Goal: Task Accomplishment & Management: Complete application form

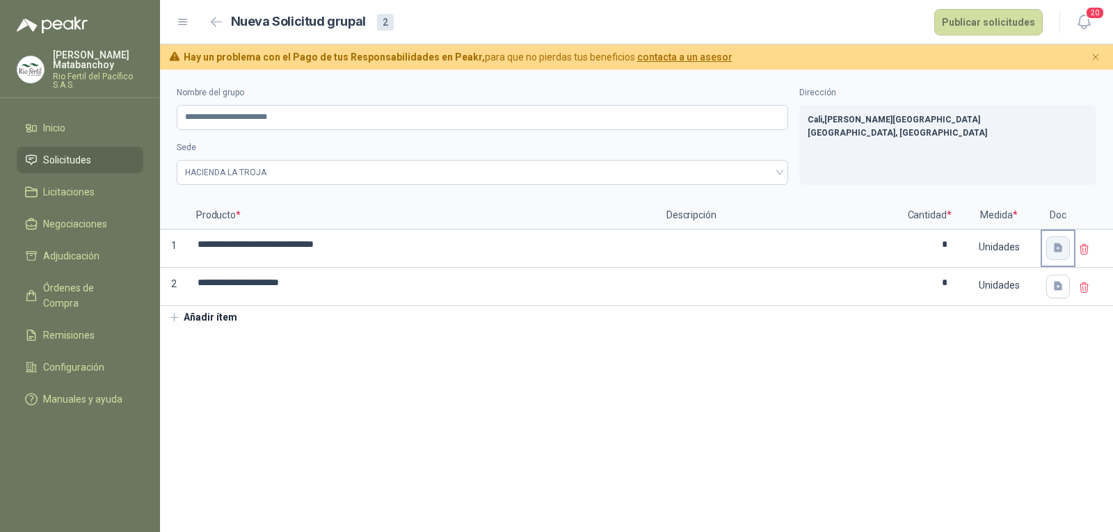
click at [1051, 250] on button "button" at bounding box center [1058, 249] width 24 height 24
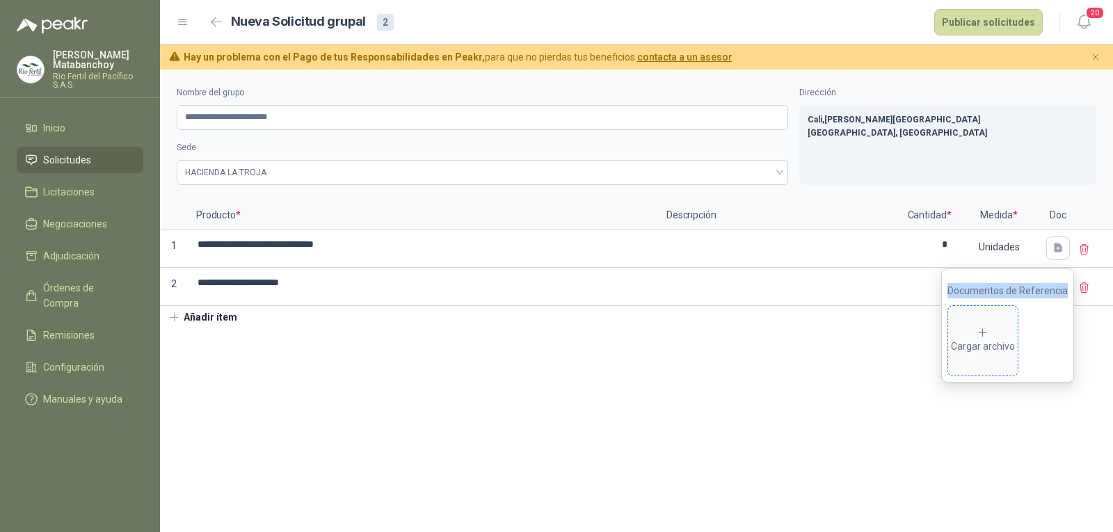
click at [985, 333] on icon at bounding box center [983, 333] width 13 height 13
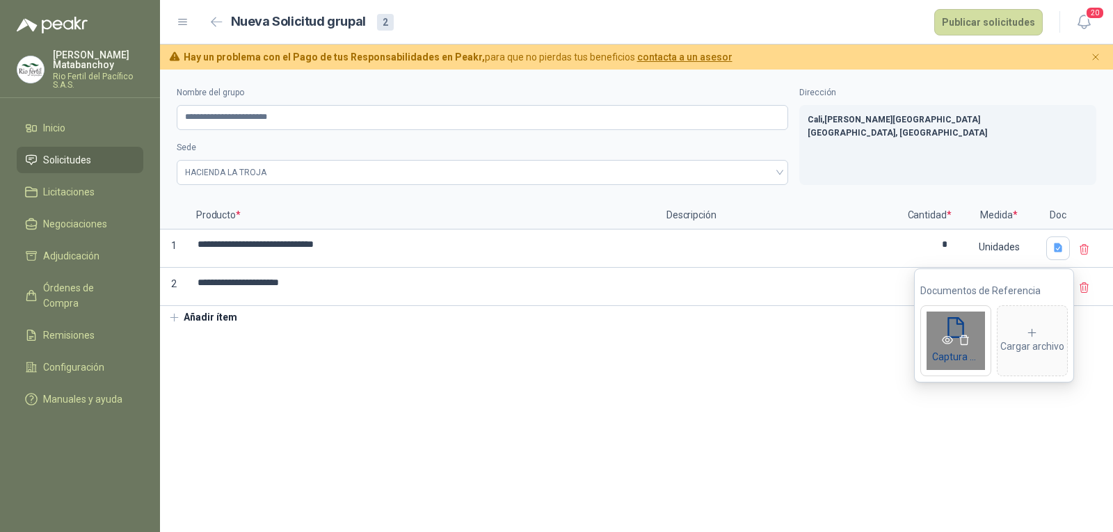
click at [950, 339] on icon "eye" at bounding box center [947, 340] width 11 height 8
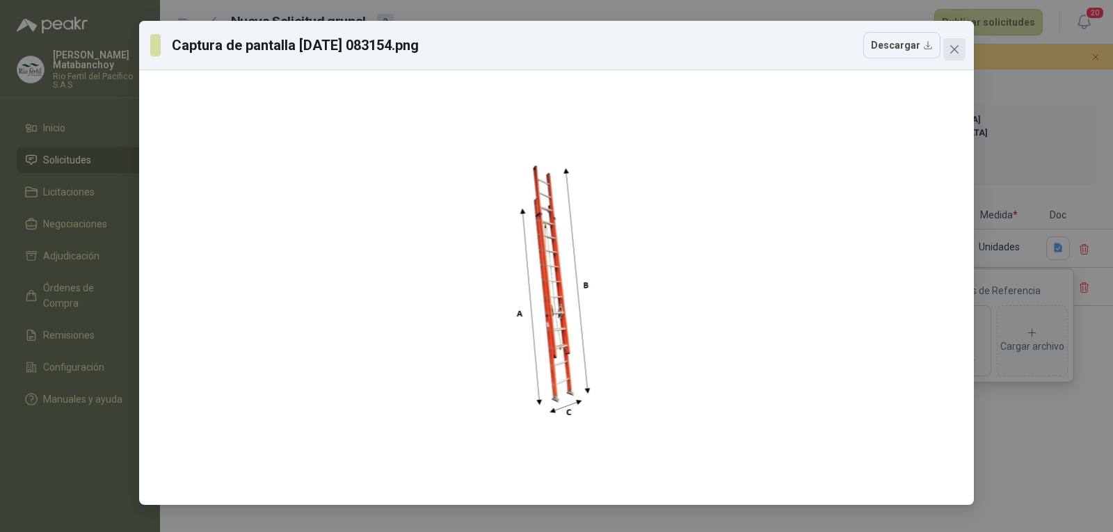
click at [950, 52] on icon "close" at bounding box center [954, 49] width 11 height 11
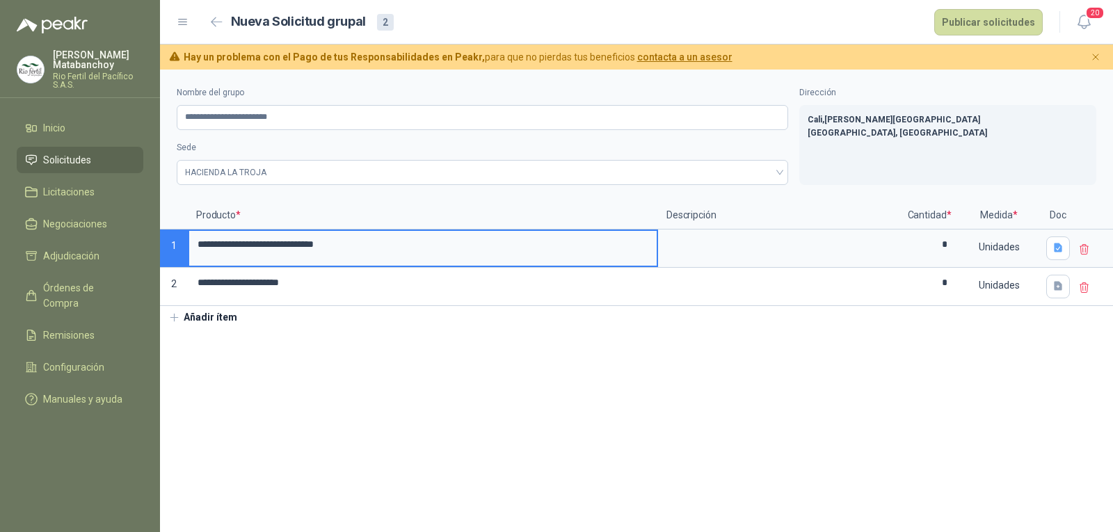
drag, startPoint x: 336, startPoint y: 257, endPoint x: 147, endPoint y: 262, distance: 189.3
click at [147, 262] on div "**********" at bounding box center [556, 266] width 1113 height 532
click at [630, 364] on section "**********" at bounding box center [636, 301] width 953 height 463
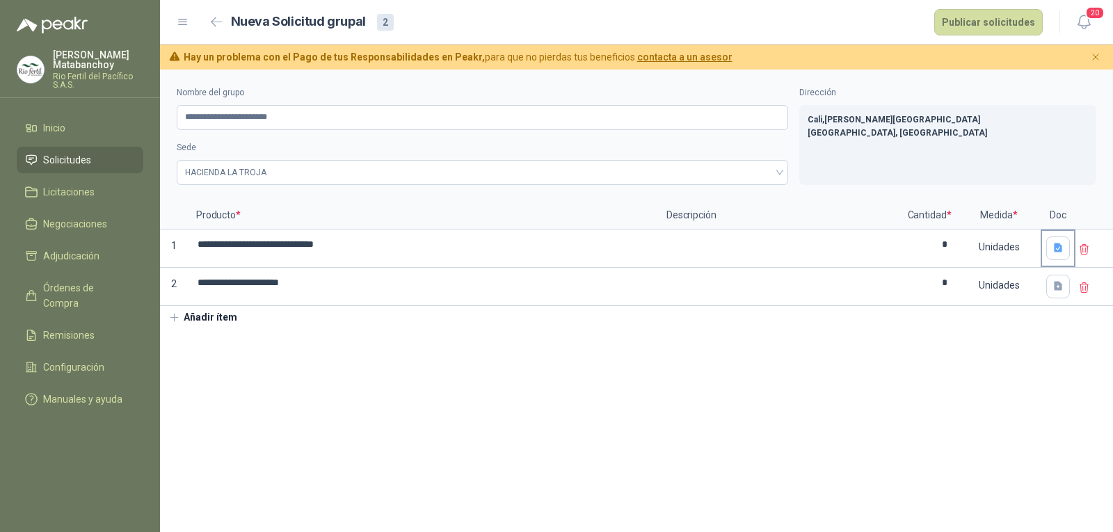
click at [1046, 248] on div at bounding box center [1058, 248] width 32 height 35
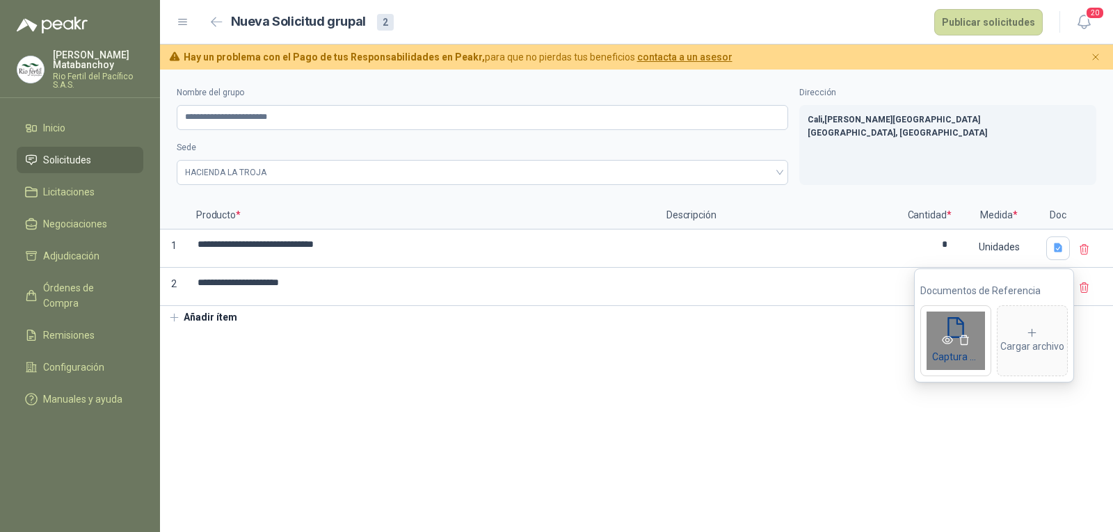
click at [945, 337] on icon "eye" at bounding box center [947, 340] width 11 height 11
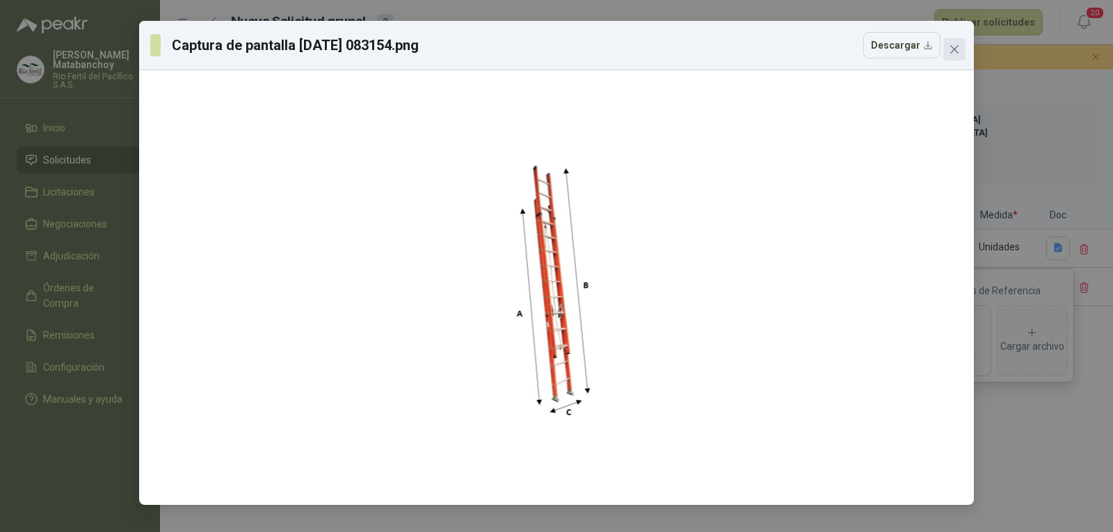
click at [959, 53] on icon "close" at bounding box center [954, 49] width 8 height 8
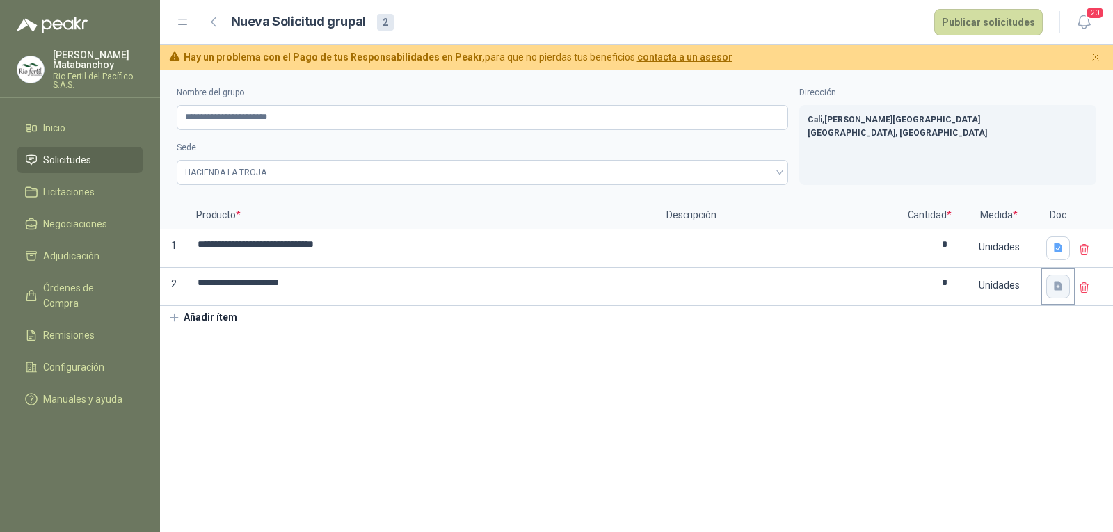
click at [1050, 287] on button "button" at bounding box center [1058, 287] width 24 height 24
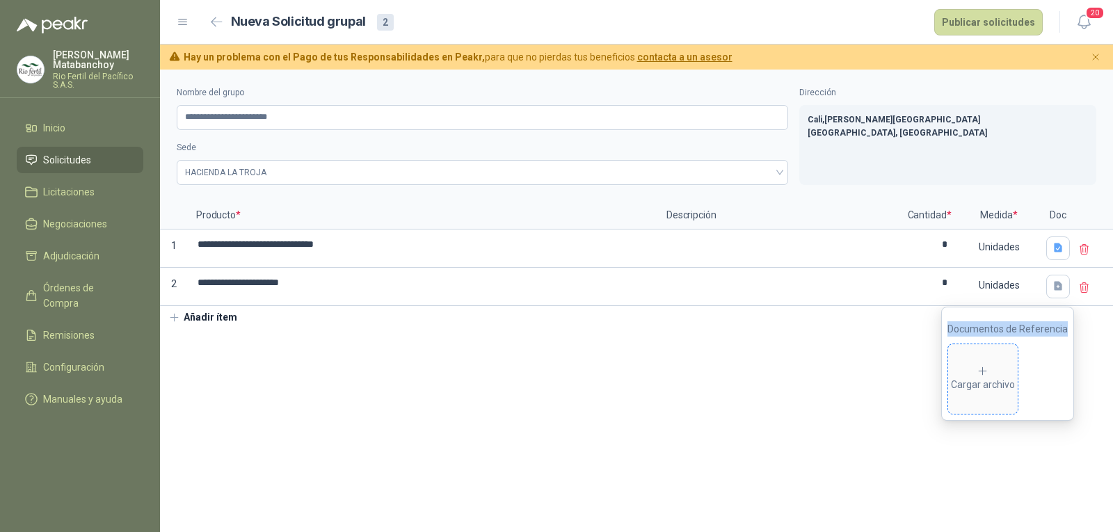
click at [970, 369] on div "Cargar archivo" at bounding box center [983, 379] width 64 height 28
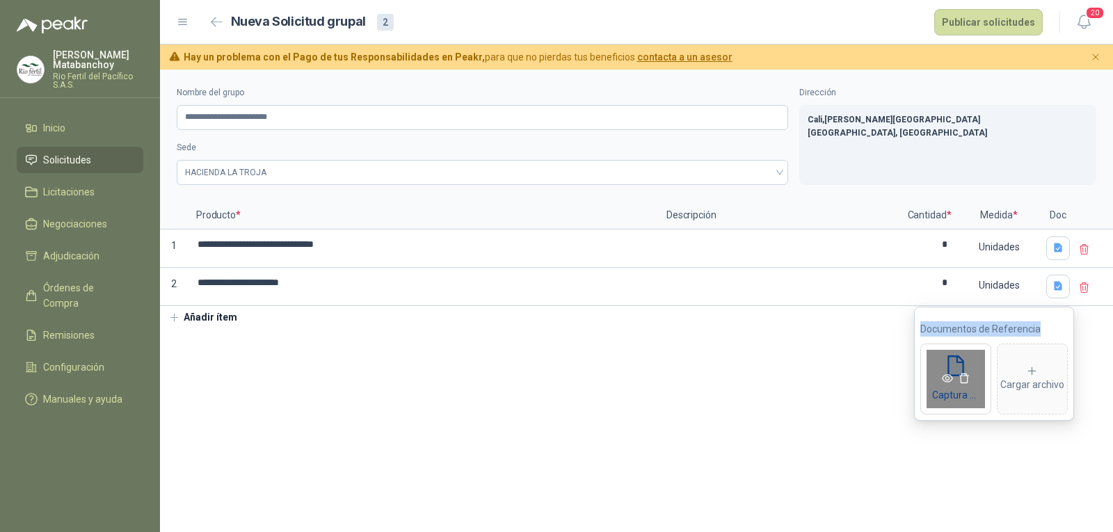
click at [950, 367] on div "Captura de pantalla [DATE] 083255.png" at bounding box center [955, 379] width 71 height 71
click at [947, 374] on icon "eye" at bounding box center [947, 378] width 11 height 8
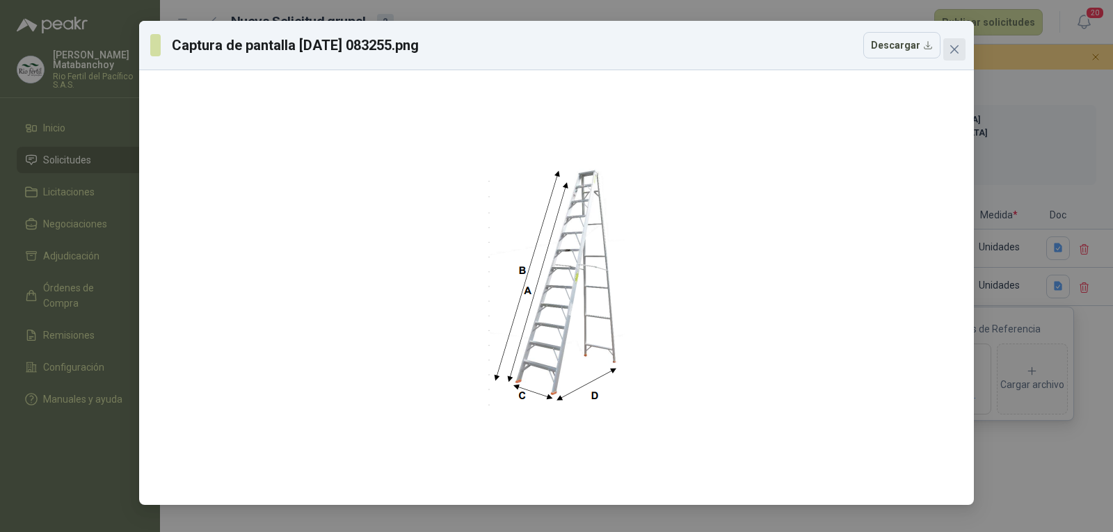
click at [957, 47] on icon "close" at bounding box center [954, 49] width 8 height 8
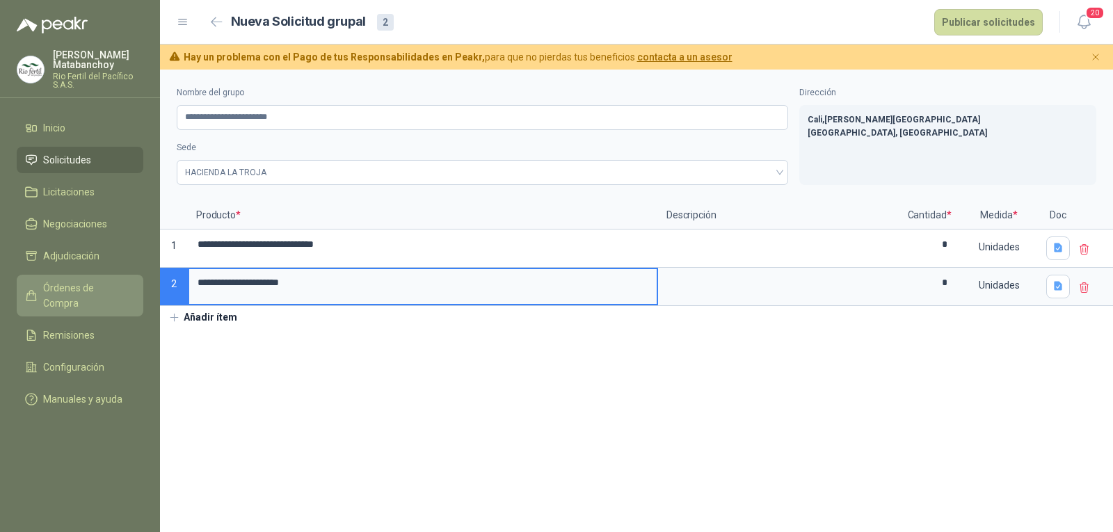
drag, startPoint x: 351, startPoint y: 288, endPoint x: 134, endPoint y: 285, distance: 217.1
click at [134, 285] on div "**********" at bounding box center [556, 266] width 1113 height 532
click at [794, 392] on section "**********" at bounding box center [636, 301] width 953 height 463
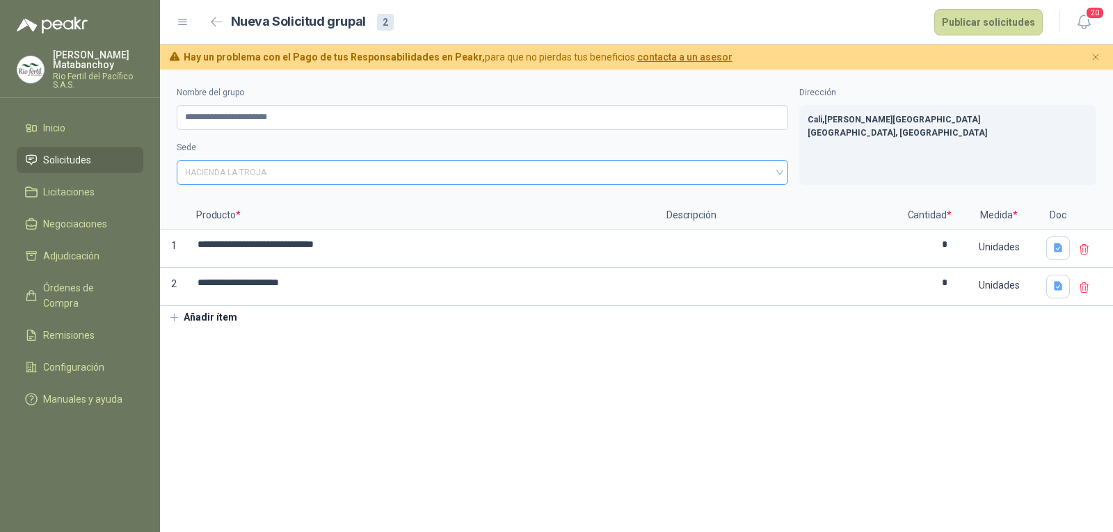
click at [367, 182] on span "HACIENDA LA TROJA" at bounding box center [482, 172] width 595 height 21
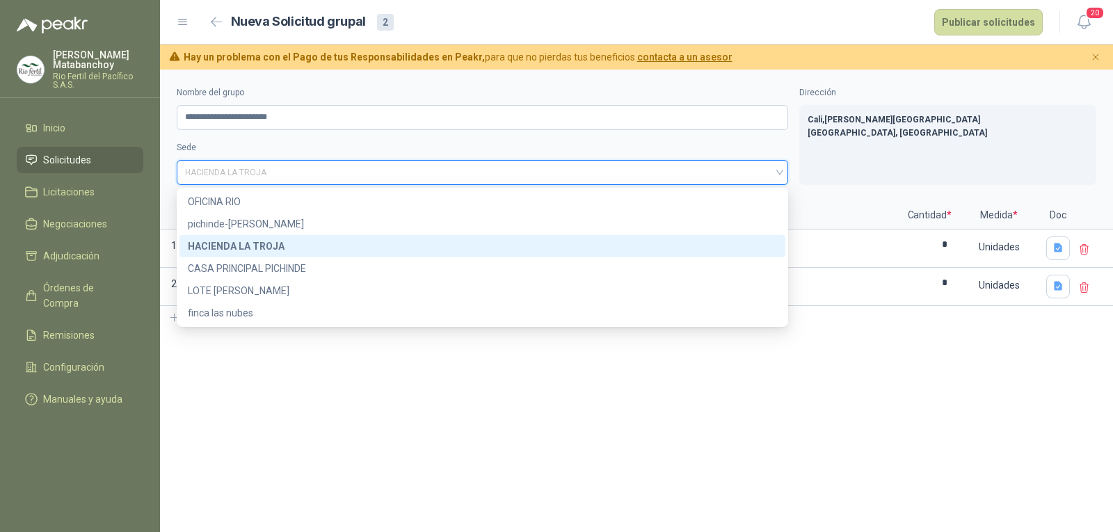
click at [301, 249] on div "HACIENDA LA TROJA" at bounding box center [482, 246] width 589 height 15
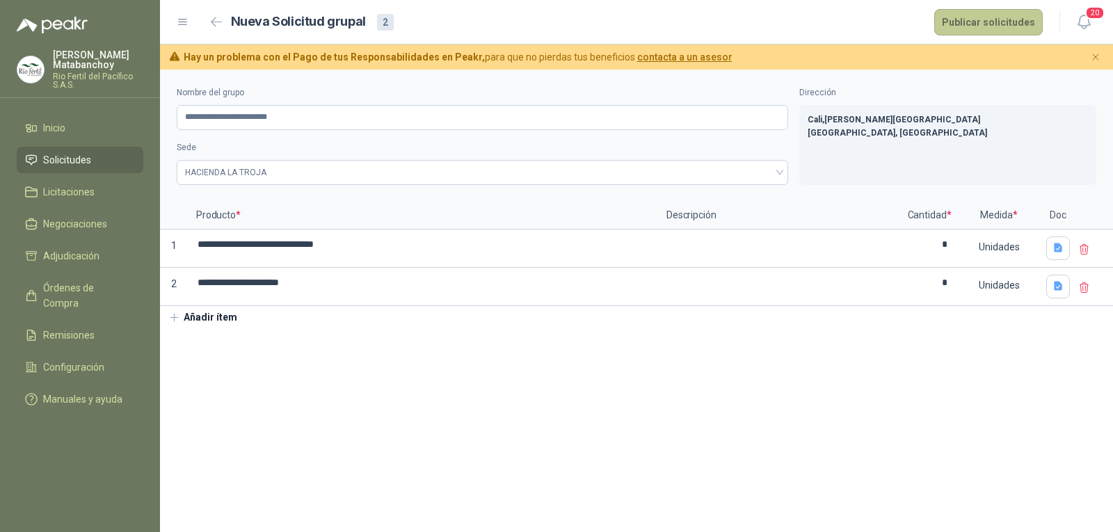
click at [990, 35] on button "Publicar solicitudes" at bounding box center [988, 22] width 109 height 26
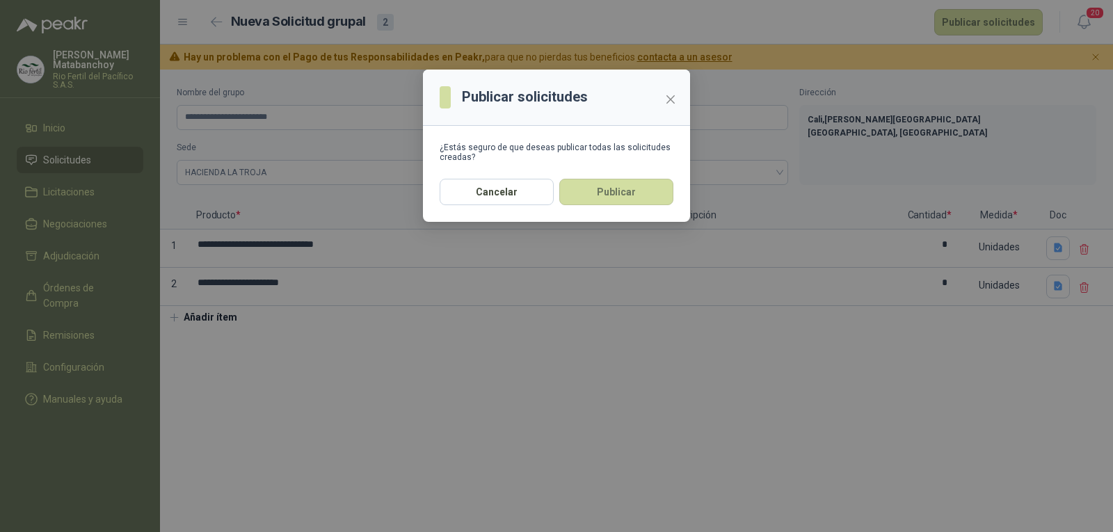
click at [218, 403] on div "Publicar solicitudes ¿Estás seguro de que deseas publicar todas las solicitudes…" at bounding box center [556, 266] width 1113 height 532
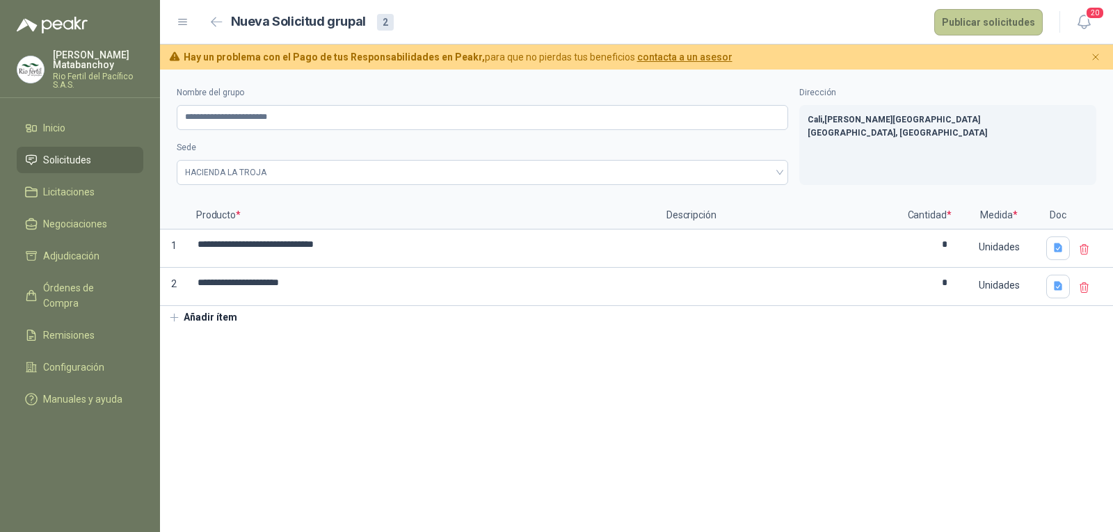
click at [991, 24] on button "Publicar solicitudes" at bounding box center [988, 22] width 109 height 26
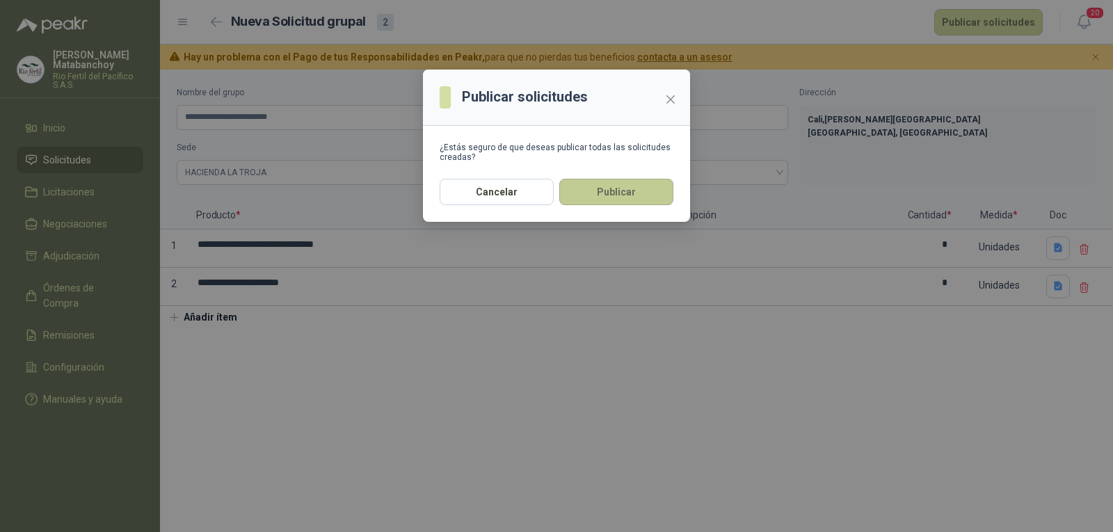
click at [638, 184] on button "Publicar" at bounding box center [616, 192] width 114 height 26
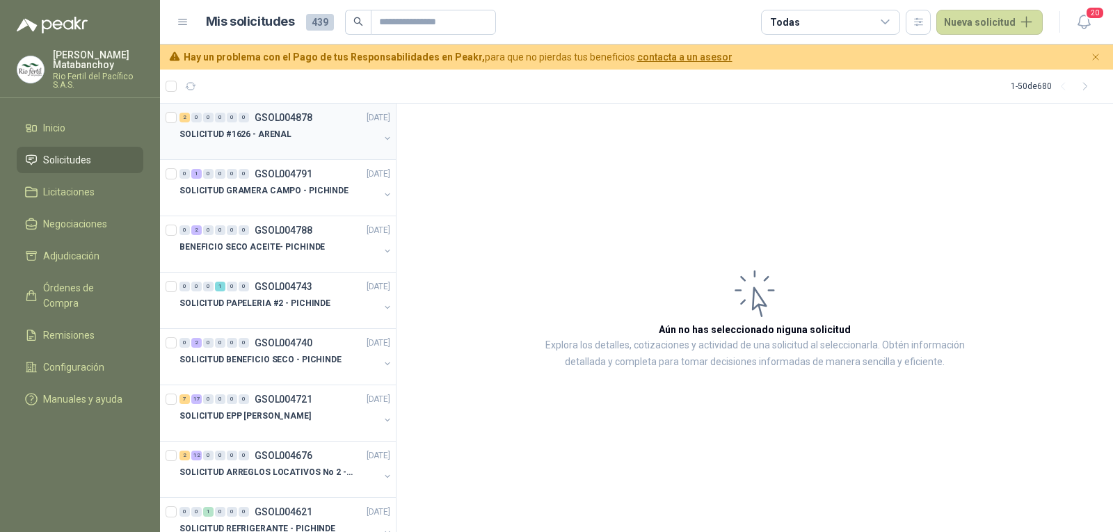
click at [260, 136] on p "SOLICITUD #1626 - ARENAL" at bounding box center [235, 134] width 112 height 13
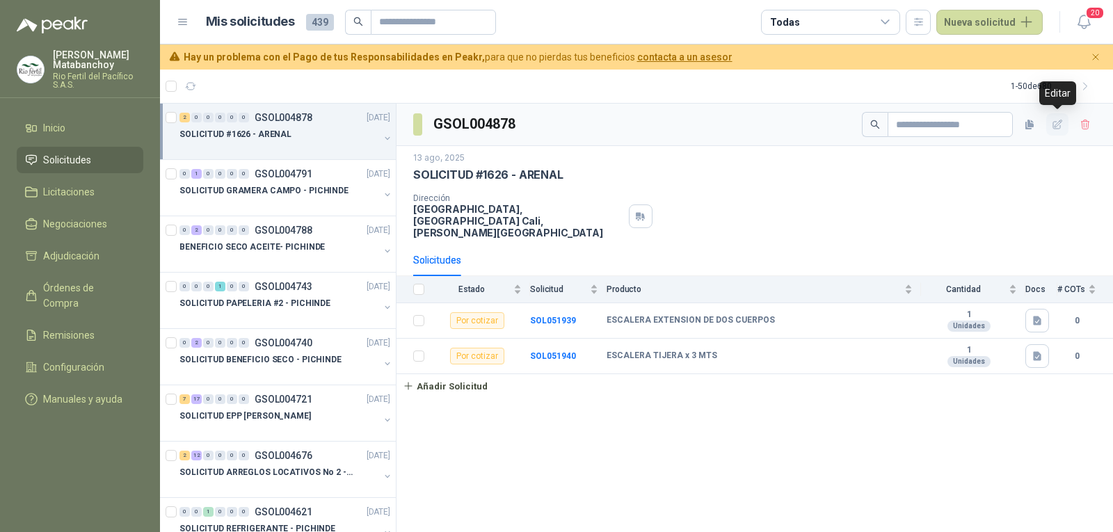
click at [1059, 122] on icon "button" at bounding box center [1058, 125] width 12 height 12
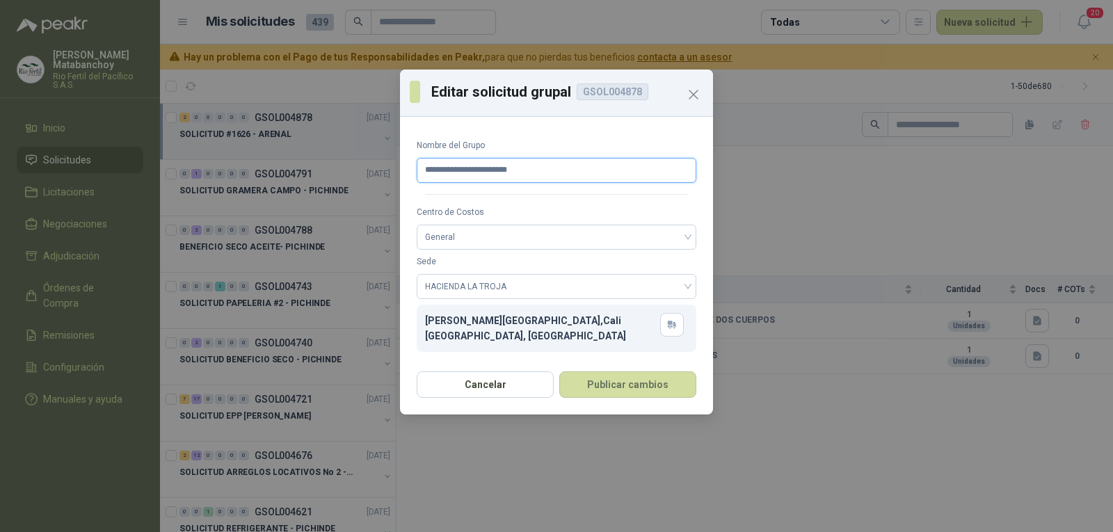
click at [497, 164] on input "**********" at bounding box center [557, 170] width 280 height 25
click at [493, 166] on input "**********" at bounding box center [557, 170] width 280 height 25
type input "**********"
click at [595, 397] on button "Publicar cambios" at bounding box center [627, 384] width 137 height 26
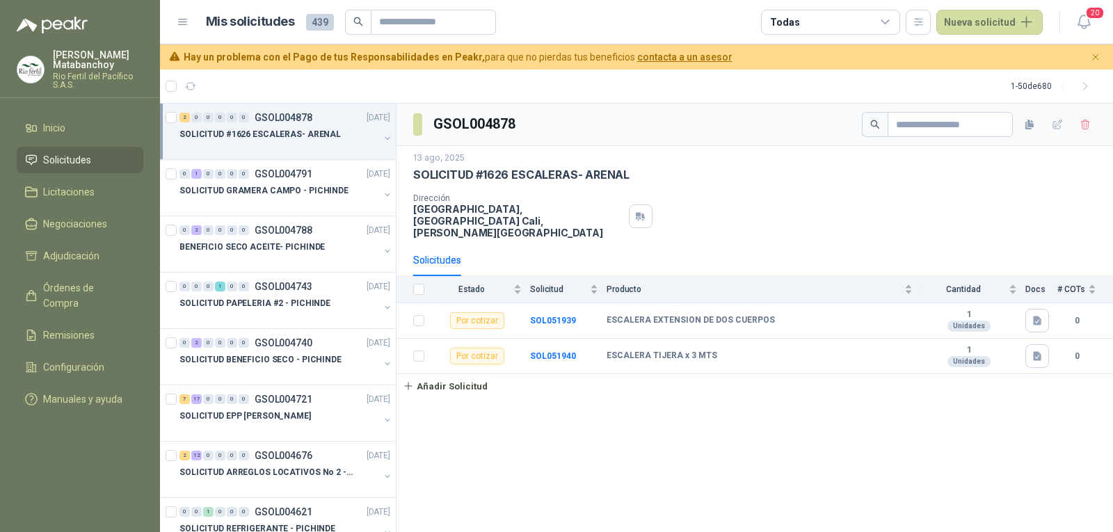
click at [817, 517] on div "GSOL004878 [DATE] SOLICITUD #1626 ESCALERAS- ARENAL Dirección [GEOGRAPHIC_DATA]…" at bounding box center [755, 318] width 717 height 429
click at [289, 365] on p "SOLICITUD BENEFICIO SECO - PICHINDE" at bounding box center [260, 359] width 162 height 13
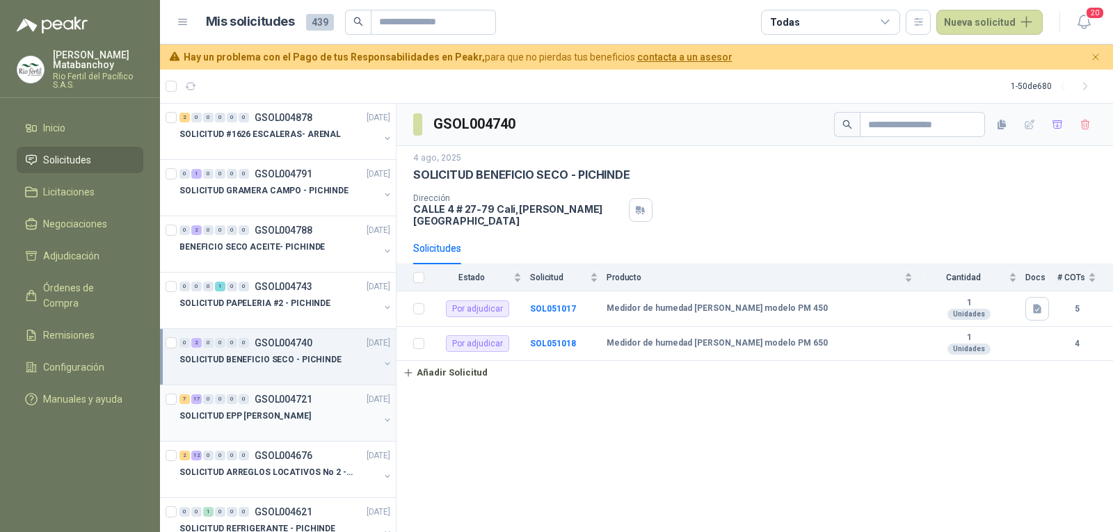
click at [272, 426] on div at bounding box center [279, 429] width 200 height 11
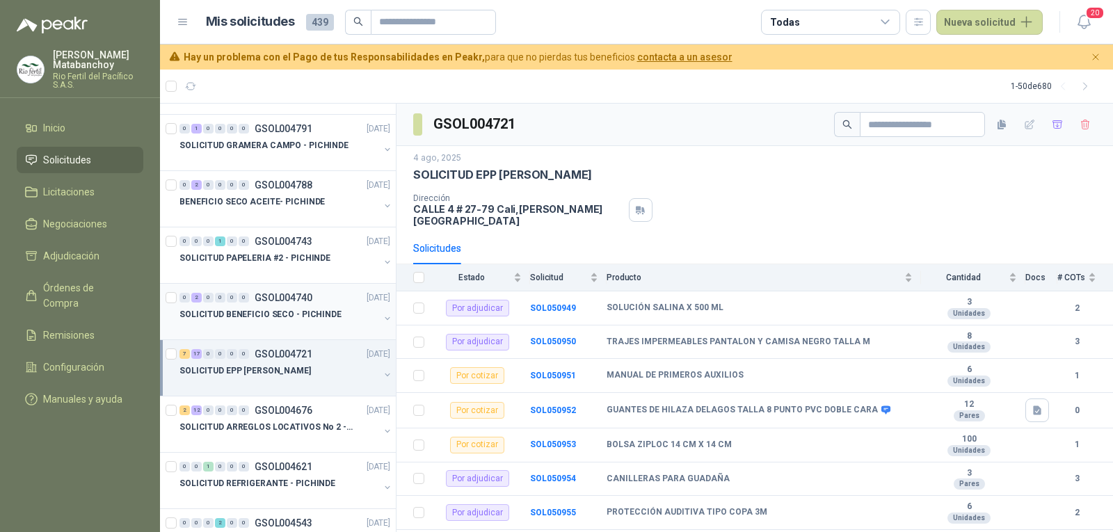
scroll to position [70, 0]
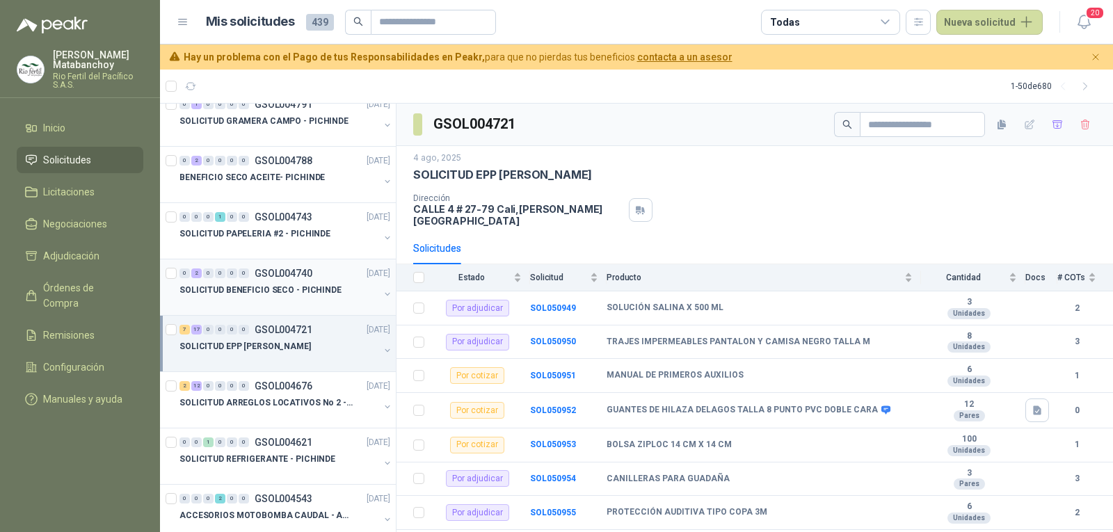
click at [288, 286] on p "SOLICITUD BENEFICIO SECO - PICHINDE" at bounding box center [260, 290] width 162 height 13
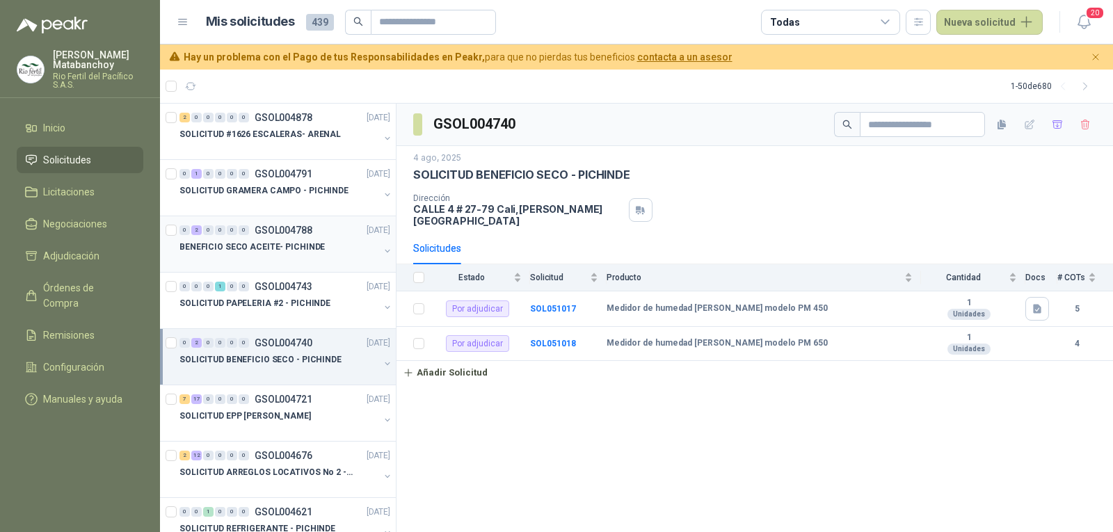
click at [263, 262] on div at bounding box center [279, 260] width 200 height 11
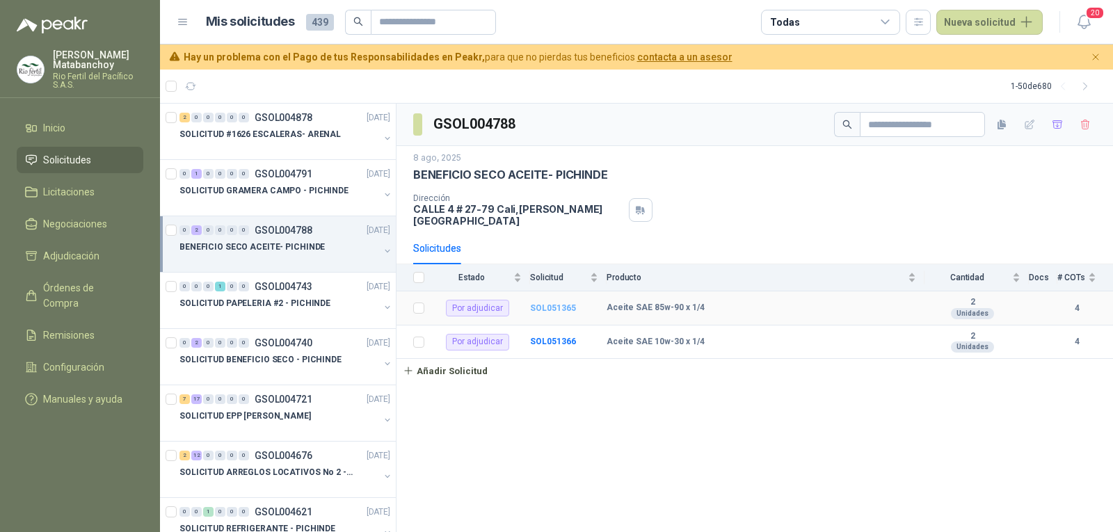
click at [551, 303] on b "SOL051365" at bounding box center [553, 308] width 46 height 10
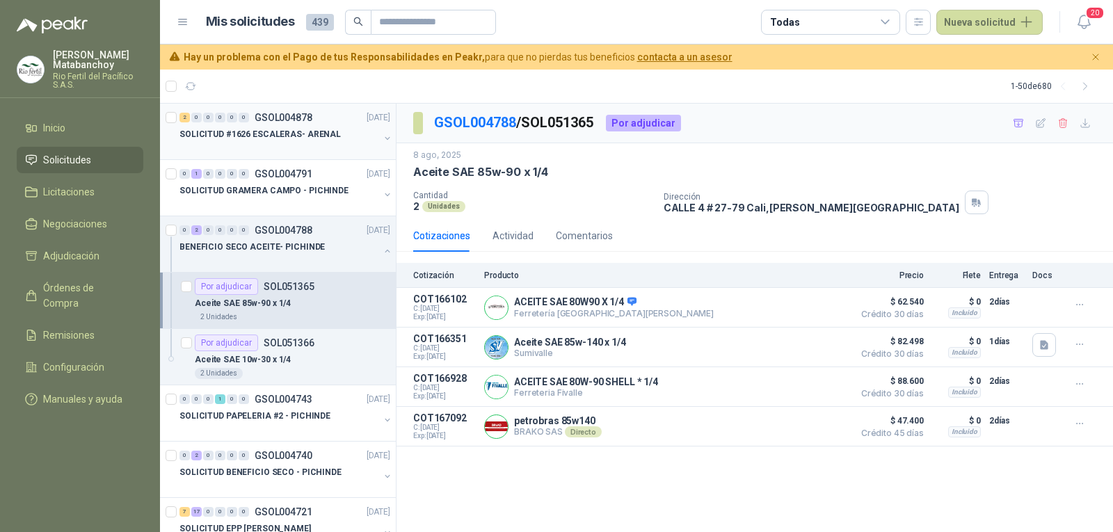
click at [326, 128] on p "SOLICITUD #1626 ESCALERAS- ARENAL" at bounding box center [259, 134] width 161 height 13
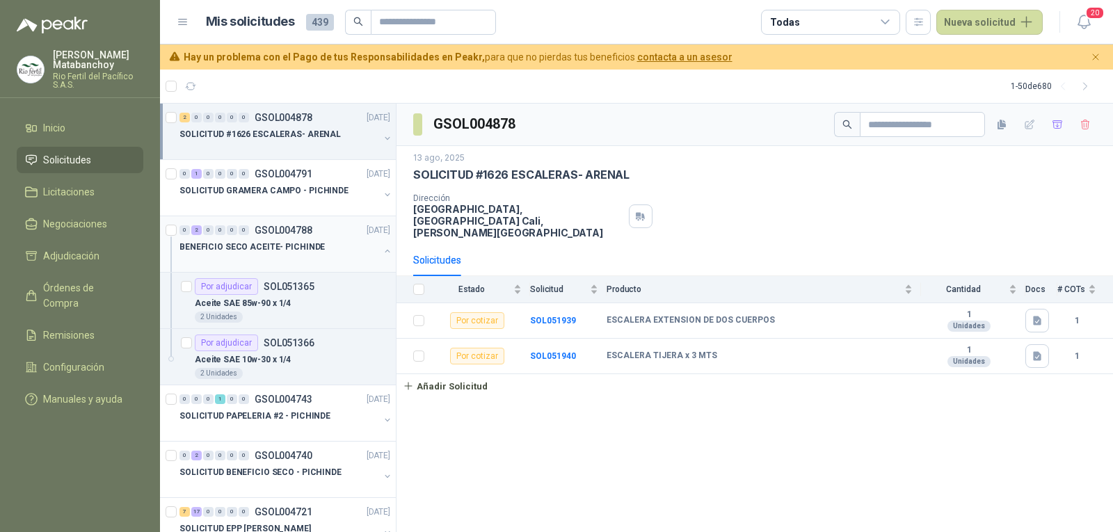
click at [382, 248] on button "button" at bounding box center [387, 251] width 11 height 11
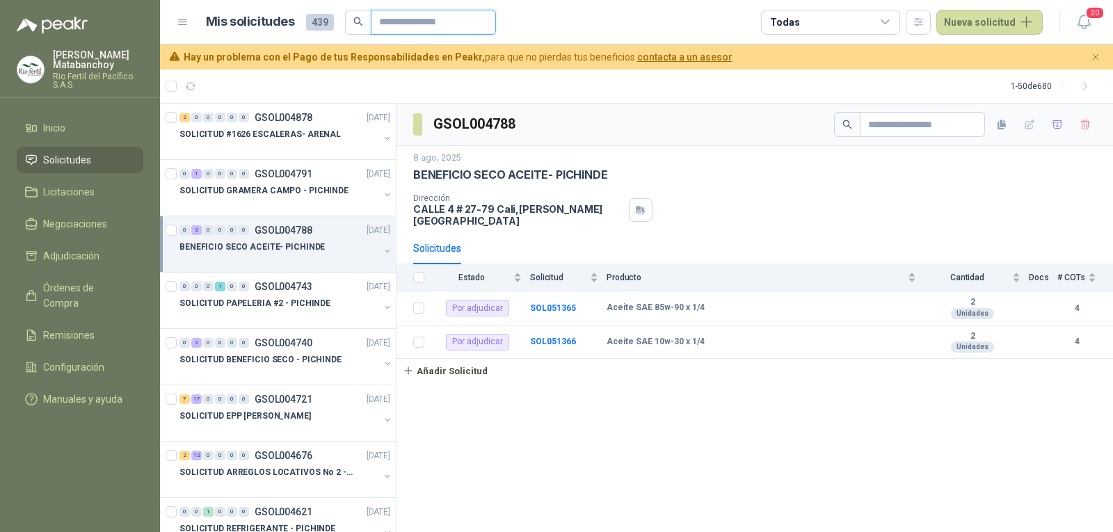
click at [395, 22] on input "text" at bounding box center [427, 22] width 97 height 24
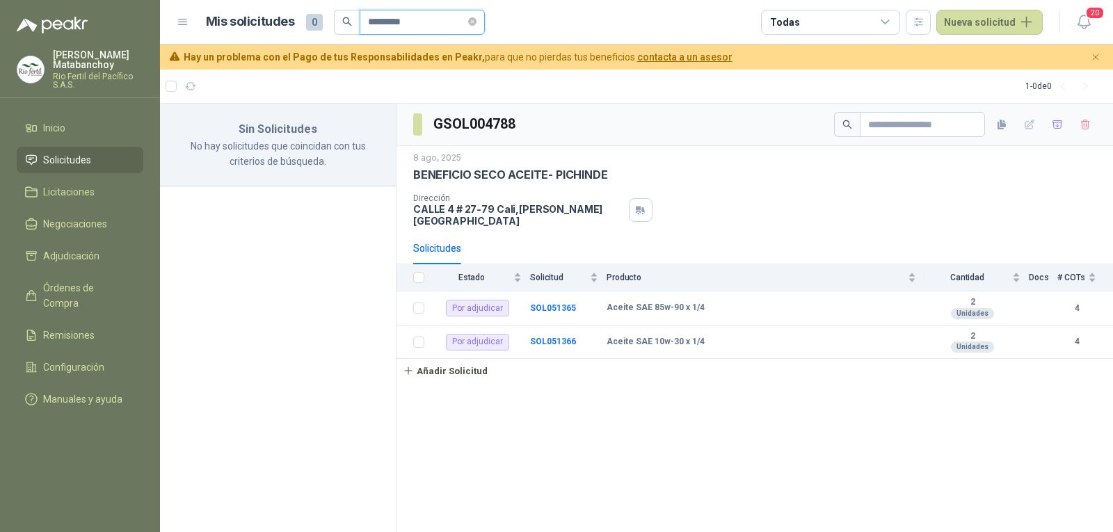
drag, startPoint x: 397, startPoint y: 19, endPoint x: 344, endPoint y: 22, distance: 52.9
click at [344, 22] on span "*********" at bounding box center [409, 22] width 151 height 25
type input "*********"
click at [310, 307] on div "Sin Solicitudes No hay solicitudes que coincidan con tus criterios de búsqueda." at bounding box center [278, 318] width 237 height 429
click at [97, 56] on p "[PERSON_NAME]" at bounding box center [98, 59] width 90 height 19
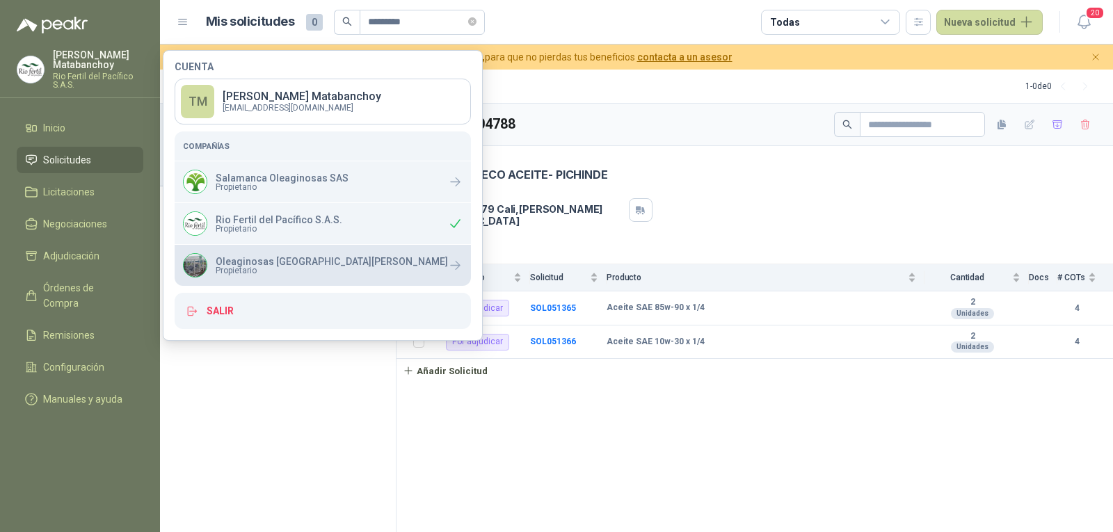
click at [248, 250] on div "Oleaginosas San [PERSON_NAME] Propietario" at bounding box center [323, 265] width 296 height 41
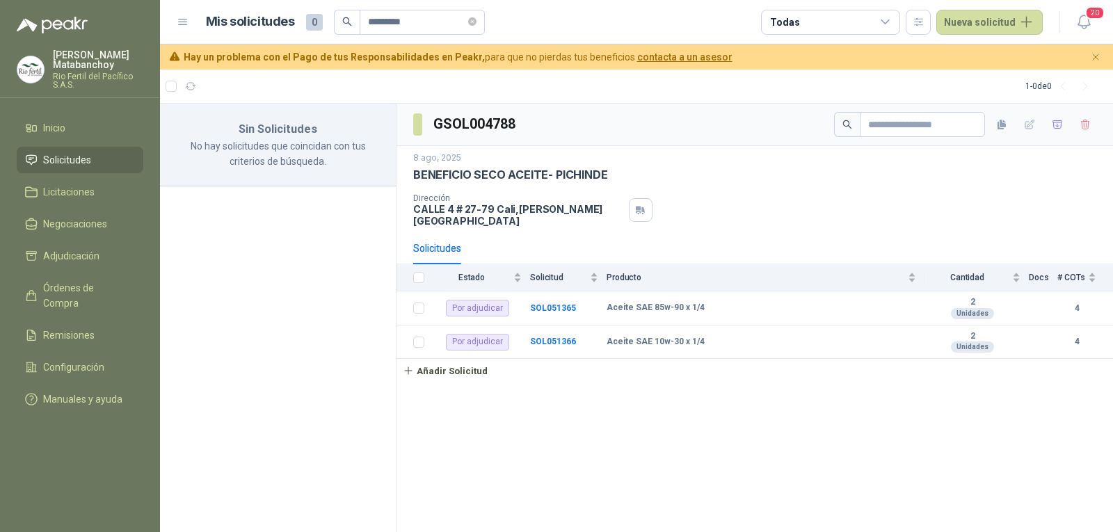
click at [501, 129] on h3 "GSOL004788" at bounding box center [475, 124] width 84 height 22
click at [56, 156] on span "Solicitudes" at bounding box center [67, 159] width 48 height 15
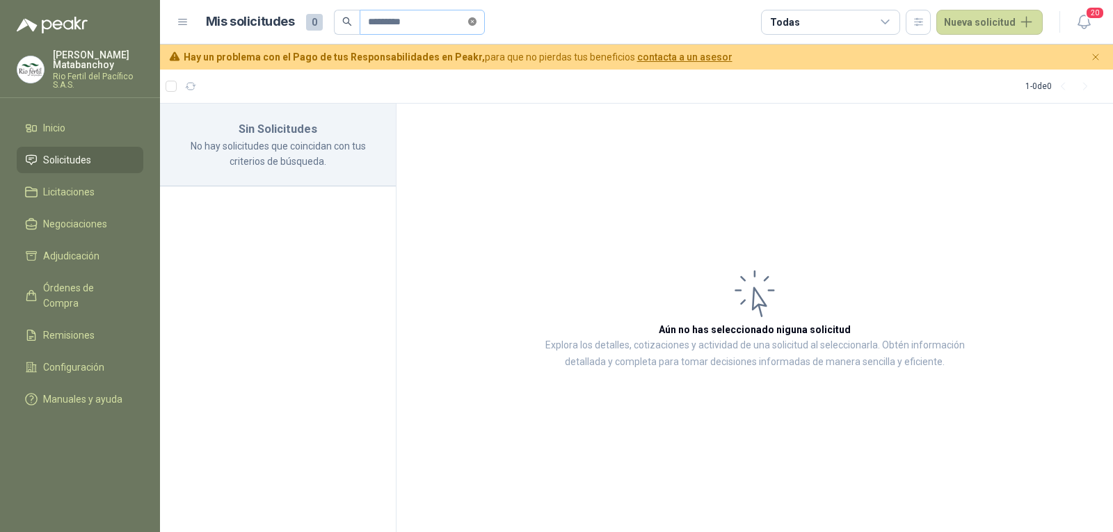
click at [475, 19] on icon "close-circle" at bounding box center [472, 21] width 8 height 8
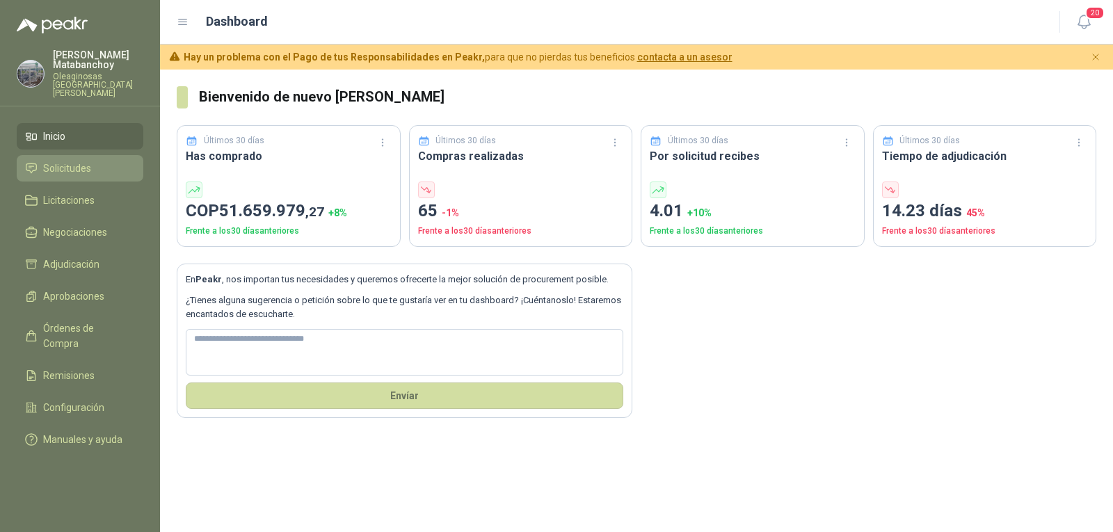
click at [92, 161] on li "Solicitudes" at bounding box center [80, 168] width 110 height 15
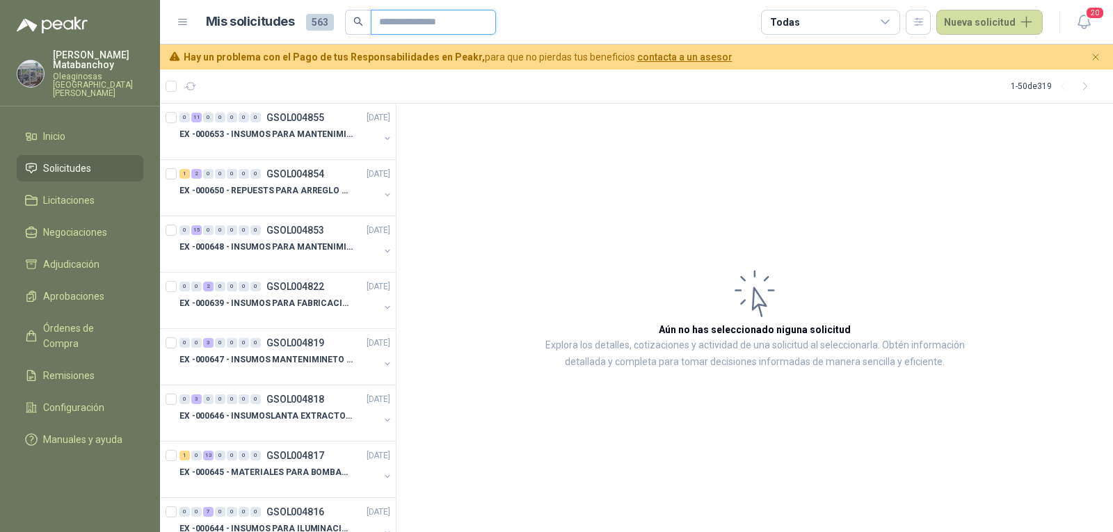
click at [396, 26] on input "text" at bounding box center [427, 22] width 97 height 24
paste input "*********"
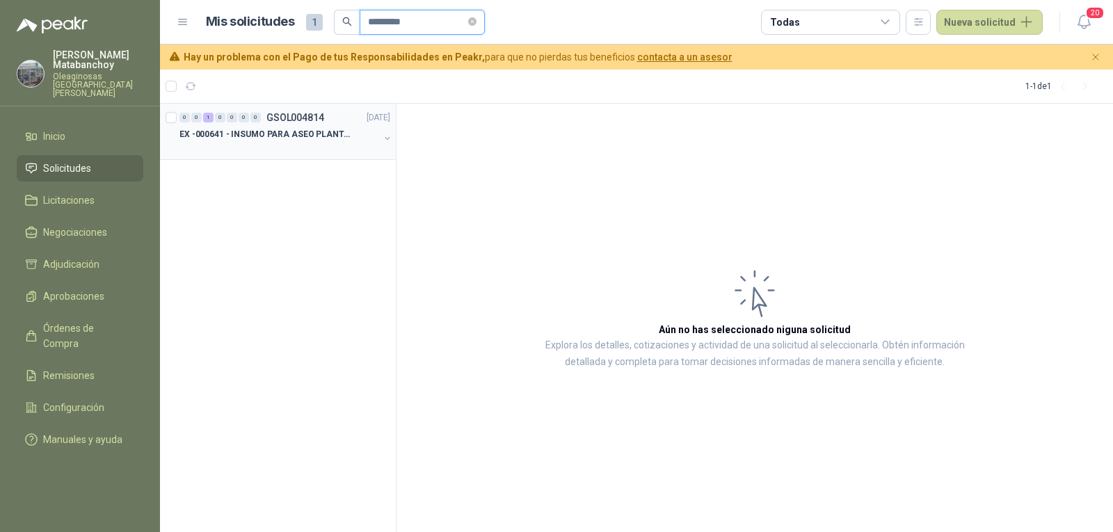
type input "*********"
click at [315, 150] on div at bounding box center [279, 148] width 200 height 11
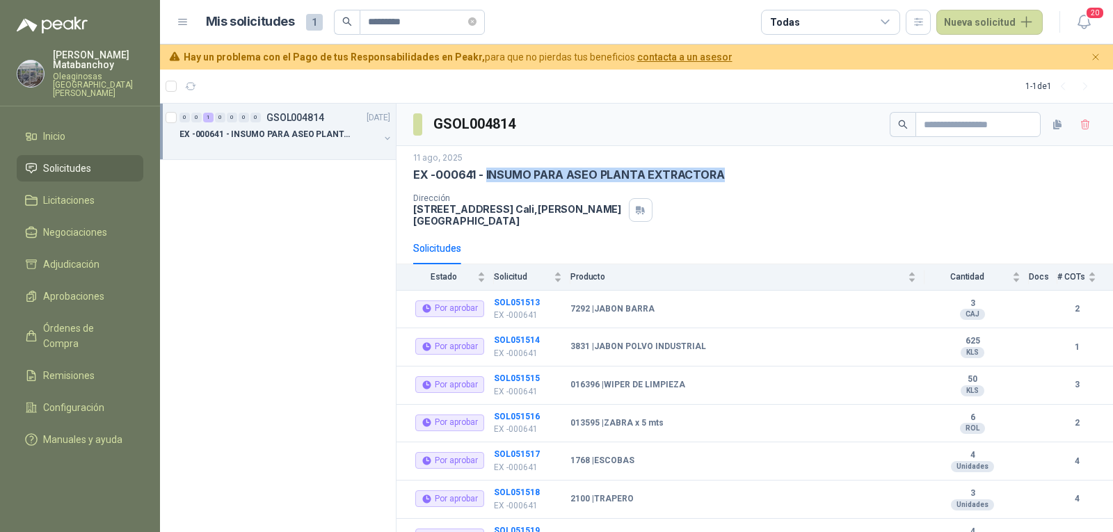
drag, startPoint x: 488, startPoint y: 169, endPoint x: 758, endPoint y: 173, distance: 270.6
click at [758, 173] on div "EX -000641 - INSUMO PARA ASEO PLANTA EXTRACTORA" at bounding box center [754, 175] width 683 height 15
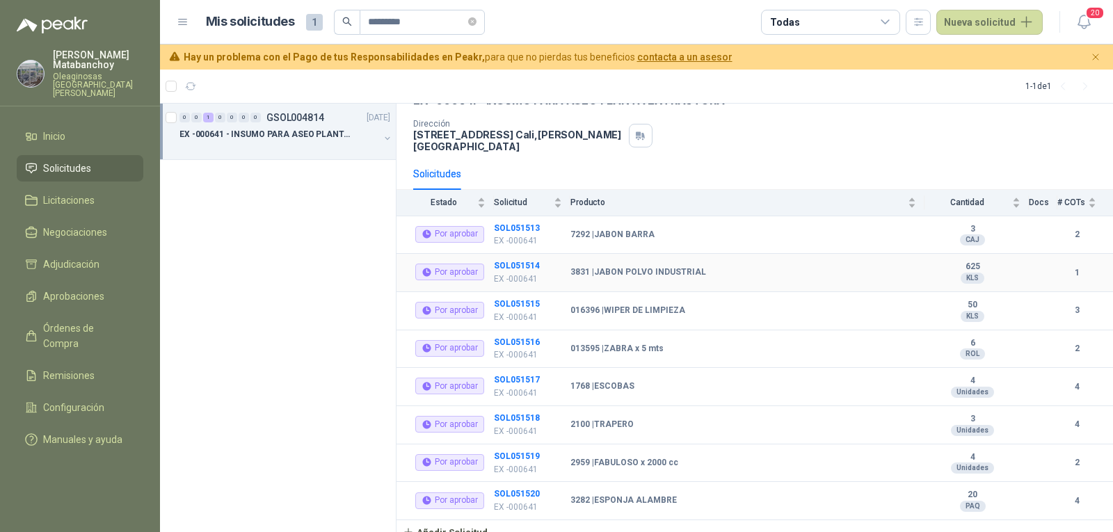
scroll to position [76, 0]
click at [518, 222] on b "SOL051513" at bounding box center [517, 227] width 46 height 10
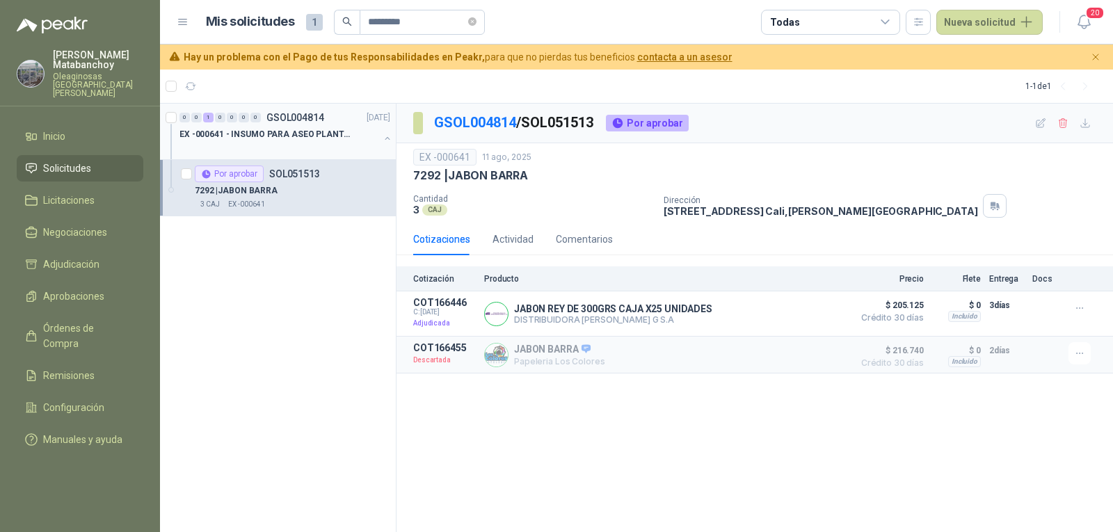
click at [348, 136] on p "EX -000641 - INSUMO PARA ASEO PLANTA EXTRACTORA" at bounding box center [265, 134] width 173 height 13
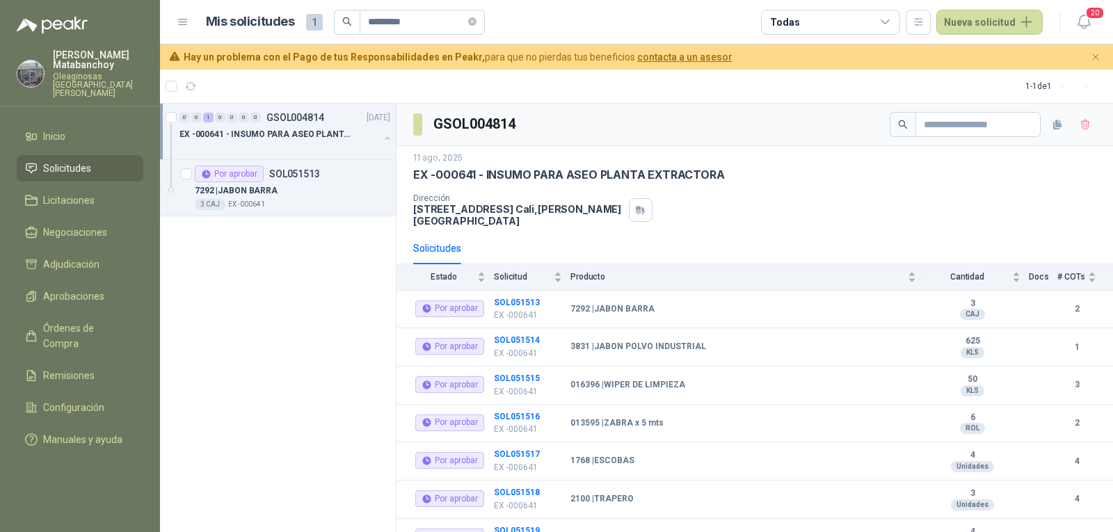
click at [526, 177] on p "EX -000641 - INSUMO PARA ASEO PLANTA EXTRACTORA" at bounding box center [569, 175] width 312 height 15
click at [511, 291] on td "SOL051513 EX -000641" at bounding box center [532, 310] width 77 height 38
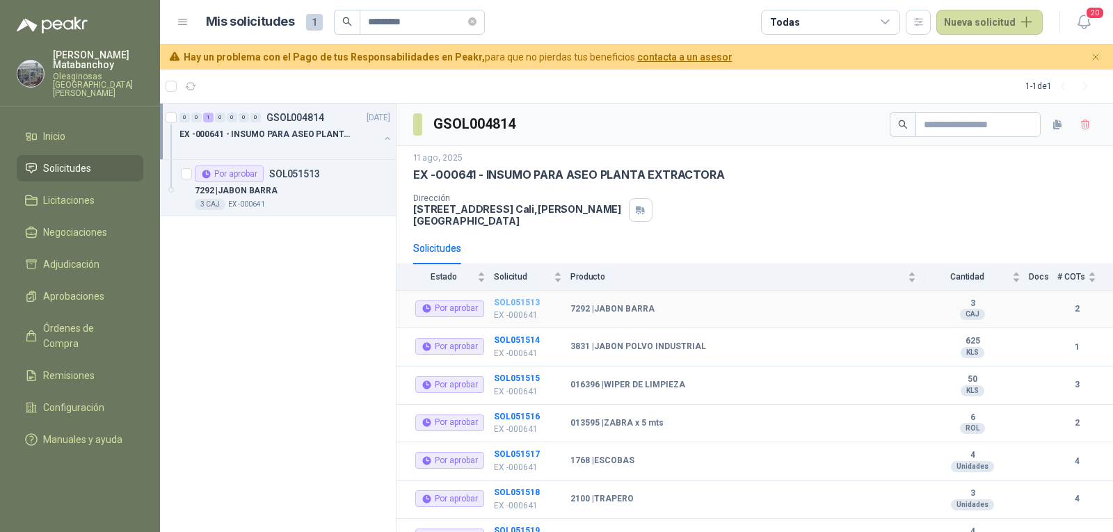
click at [513, 298] on b "SOL051513" at bounding box center [517, 303] width 46 height 10
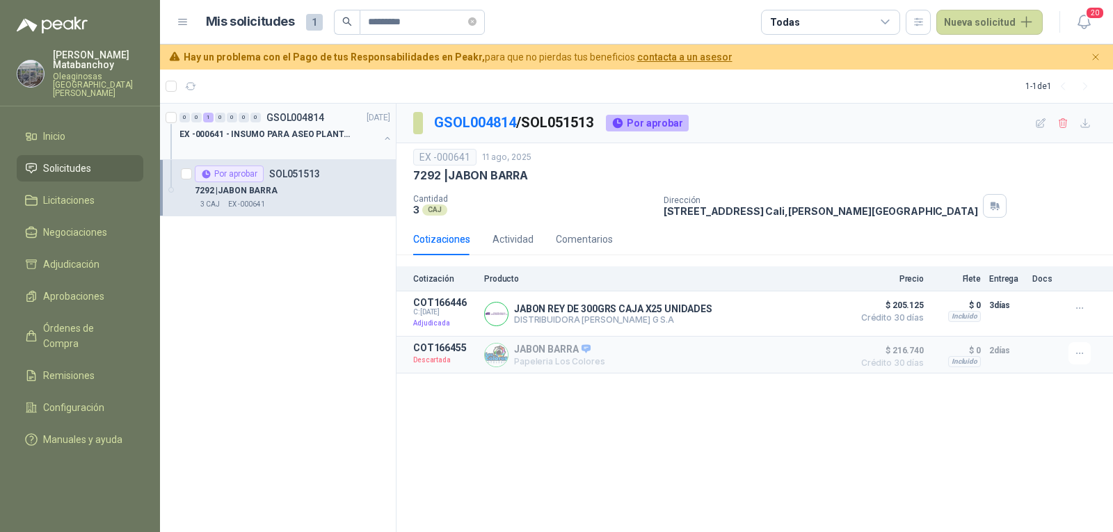
click at [332, 141] on p "EX -000641 - INSUMO PARA ASEO PLANTA EXTRACTORA" at bounding box center [265, 134] width 173 height 13
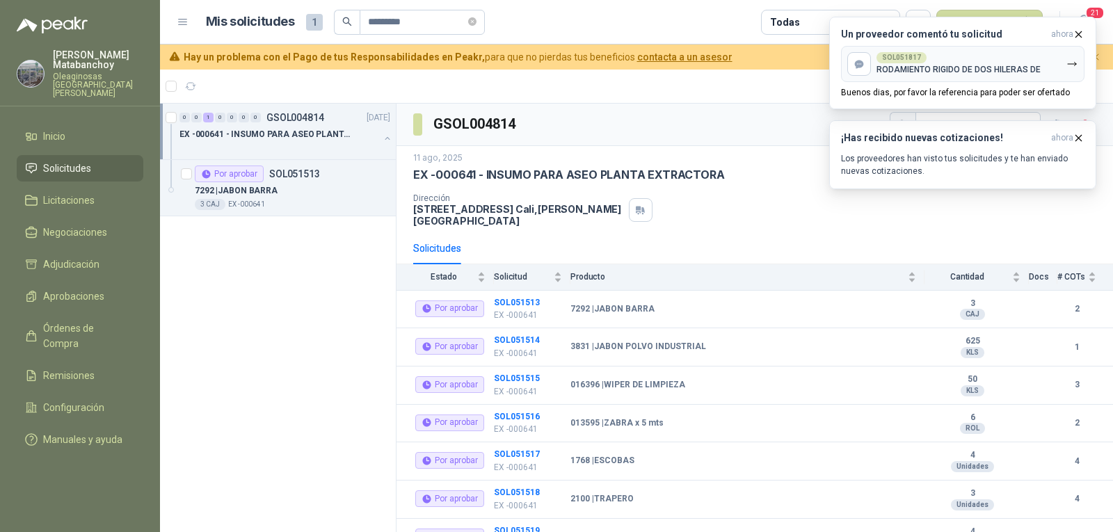
click at [98, 161] on li "Solicitudes" at bounding box center [80, 168] width 110 height 15
